Goal: Task Accomplishment & Management: Manage account settings

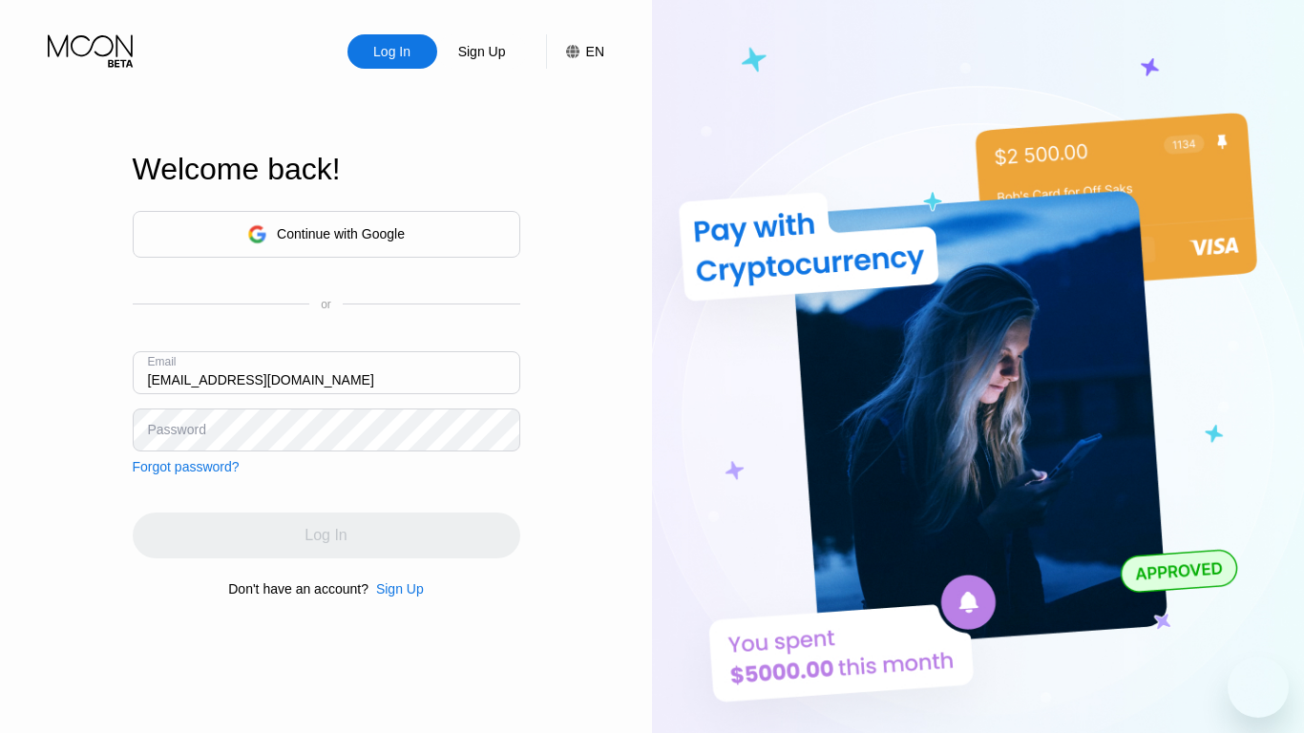
type input "[EMAIL_ADDRESS][DOMAIN_NAME]"
click at [325, 538] on div "Log In" at bounding box center [325, 535] width 42 height 19
type input "[EMAIL_ADDRESS][DOMAIN_NAME]"
click at [325, 538] on div "Log In" at bounding box center [325, 535] width 42 height 19
